Goal: Go to known website: Go to known website

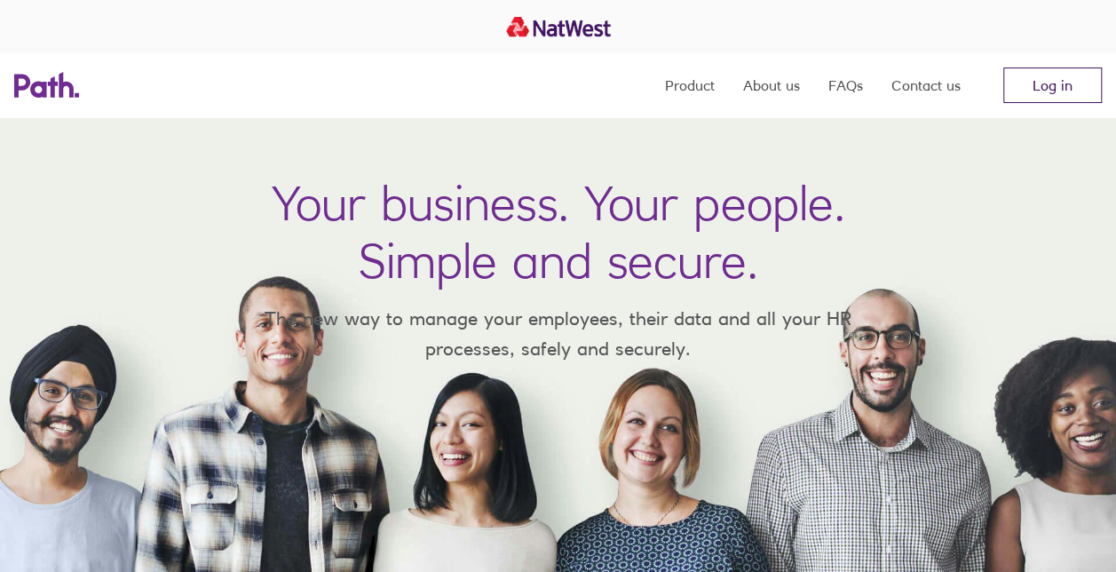
click at [1048, 95] on link "Log in" at bounding box center [1052, 85] width 99 height 36
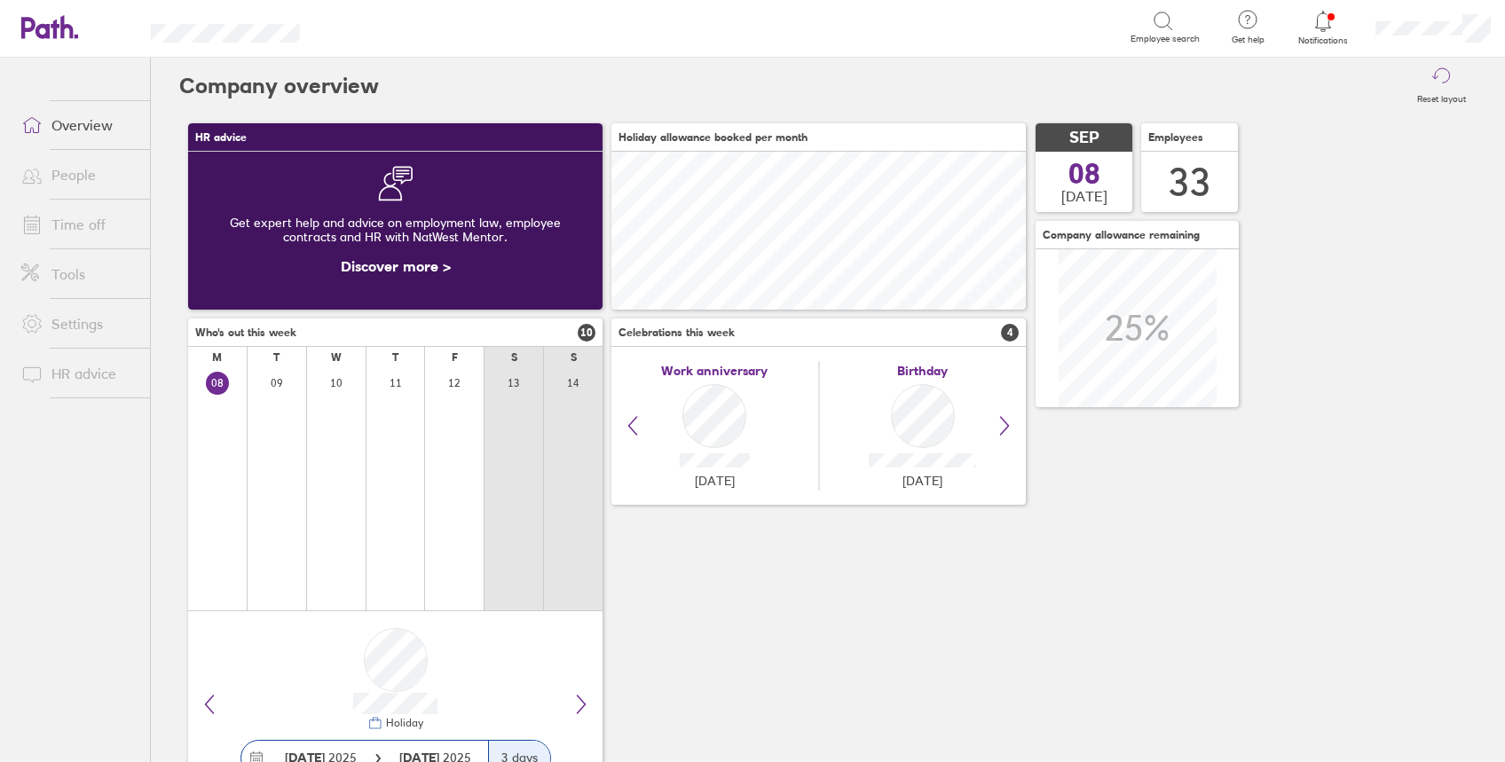
scroll to position [158, 415]
